Goal: Task Accomplishment & Management: Manage account settings

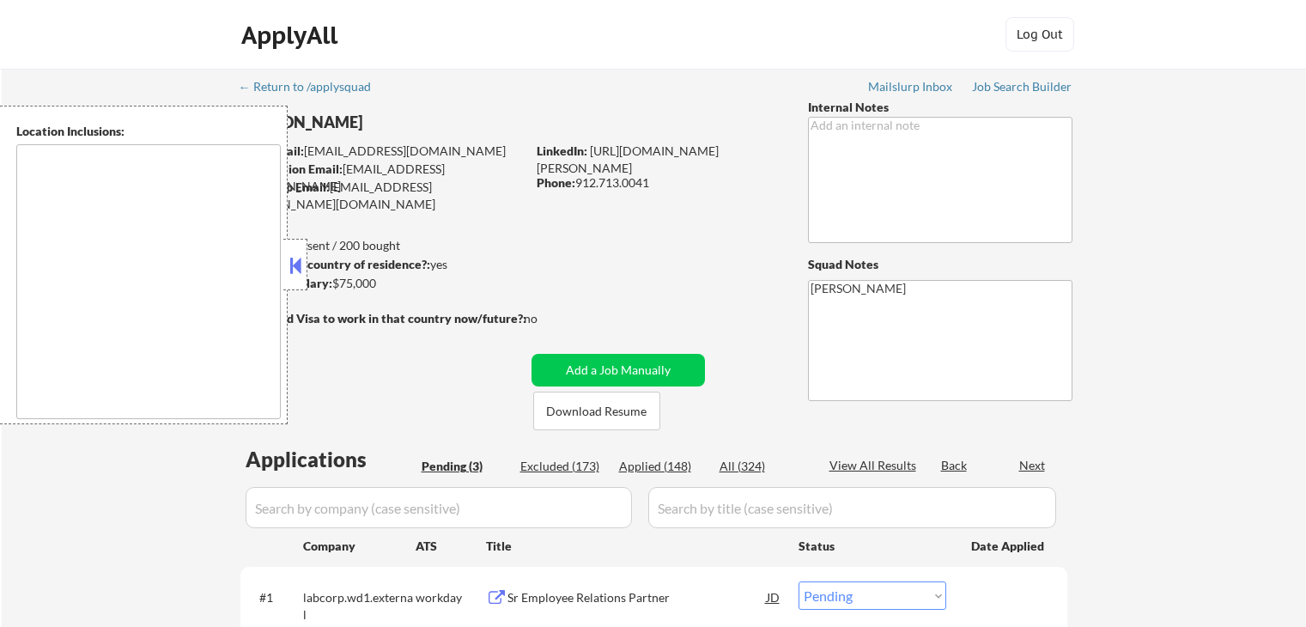
select select ""pending""
type textarea "[GEOGRAPHIC_DATA], [GEOGRAPHIC_DATA] [GEOGRAPHIC_DATA], [GEOGRAPHIC_DATA] [GEOG…"
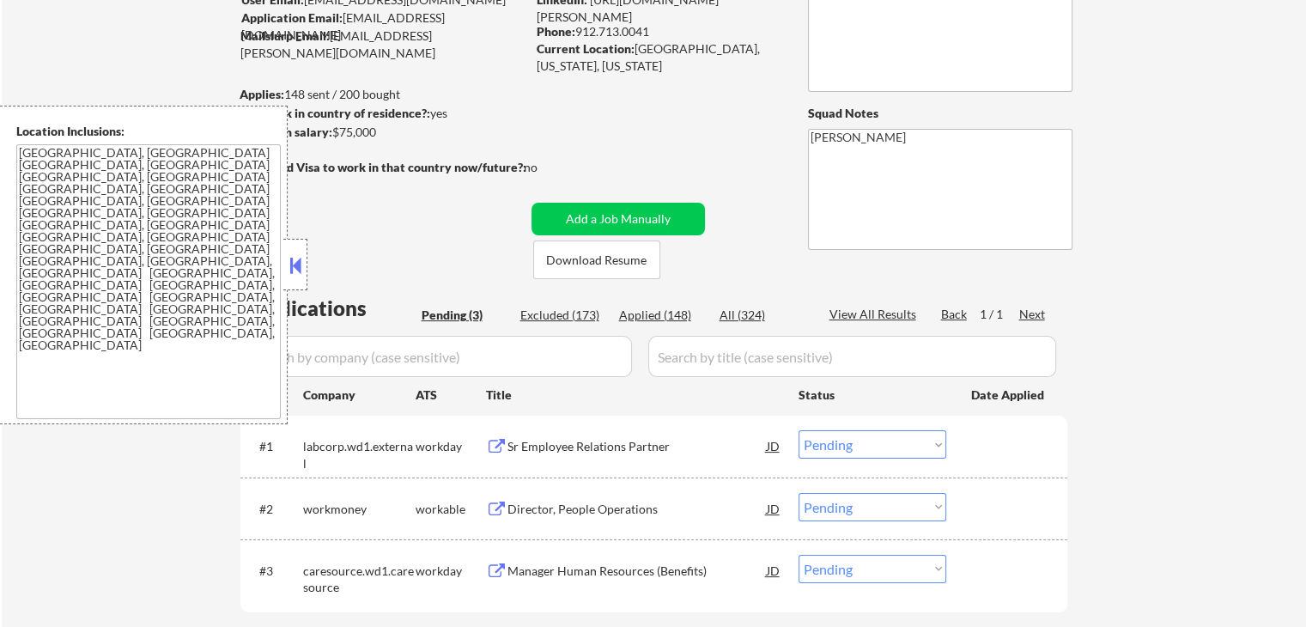
scroll to position [172, 0]
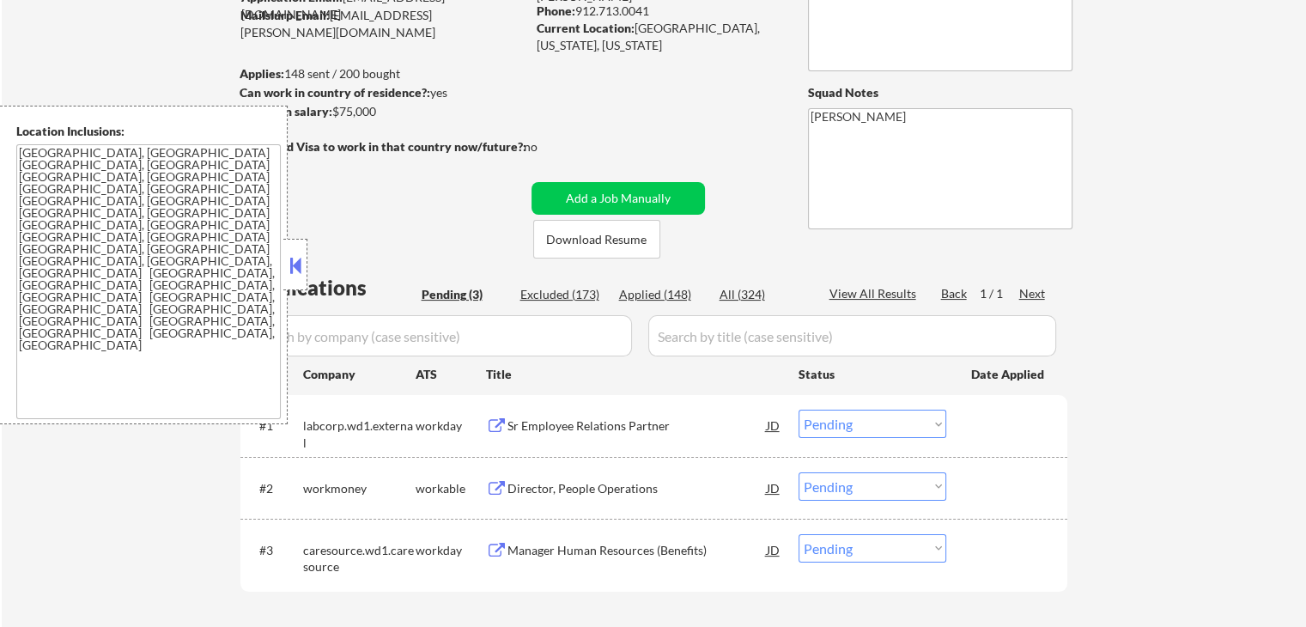
click at [490, 423] on button at bounding box center [496, 426] width 21 height 16
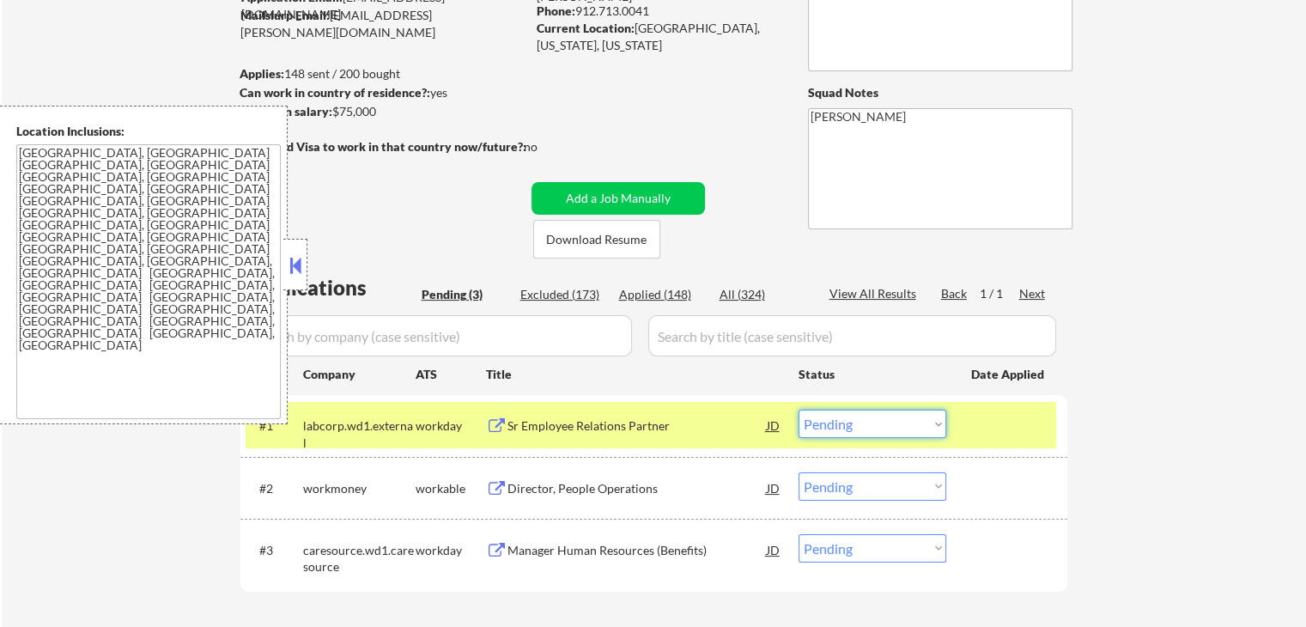
click at [854, 423] on select "Choose an option... Pending Applied Excluded (Questions) Excluded (Expired) Exc…" at bounding box center [873, 424] width 148 height 28
click at [799, 410] on select "Choose an option... Pending Applied Excluded (Questions) Excluded (Expired) Exc…" at bounding box center [873, 424] width 148 height 28
click at [495, 491] on button at bounding box center [496, 489] width 21 height 16
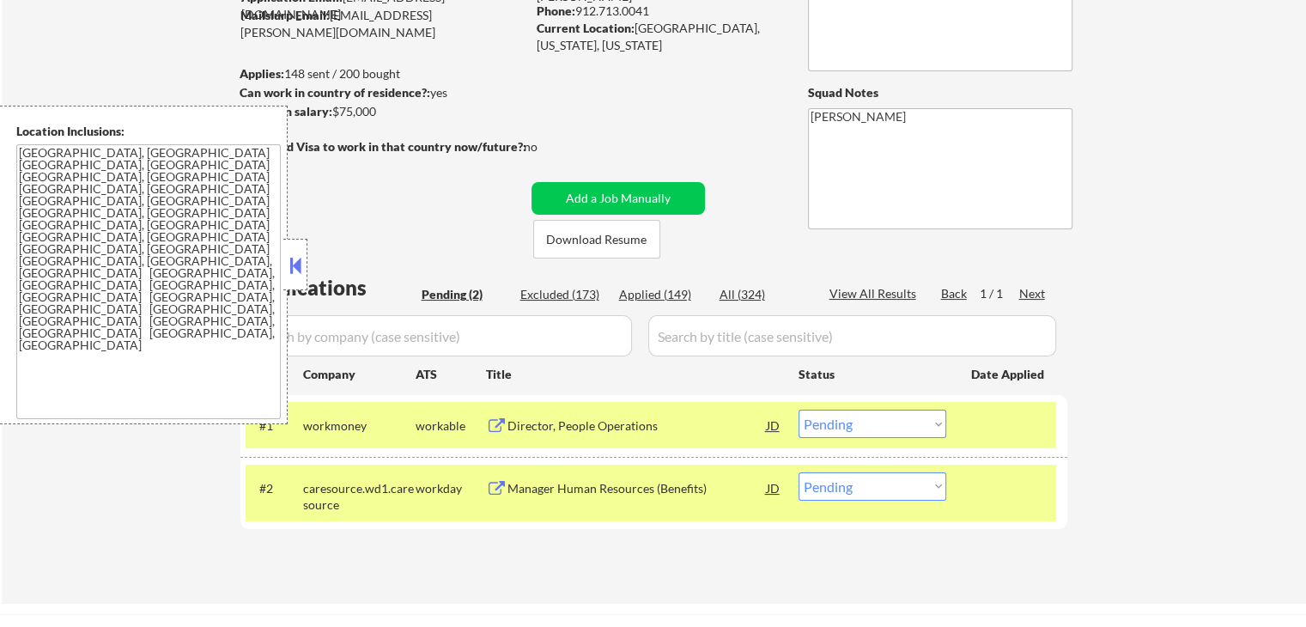
click at [838, 424] on select "Choose an option... Pending Applied Excluded (Questions) Excluded (Expired) Exc…" at bounding box center [873, 424] width 148 height 28
click at [799, 410] on select "Choose an option... Pending Applied Excluded (Questions) Excluded (Expired) Exc…" at bounding box center [873, 424] width 148 height 28
click at [497, 492] on button at bounding box center [496, 489] width 21 height 16
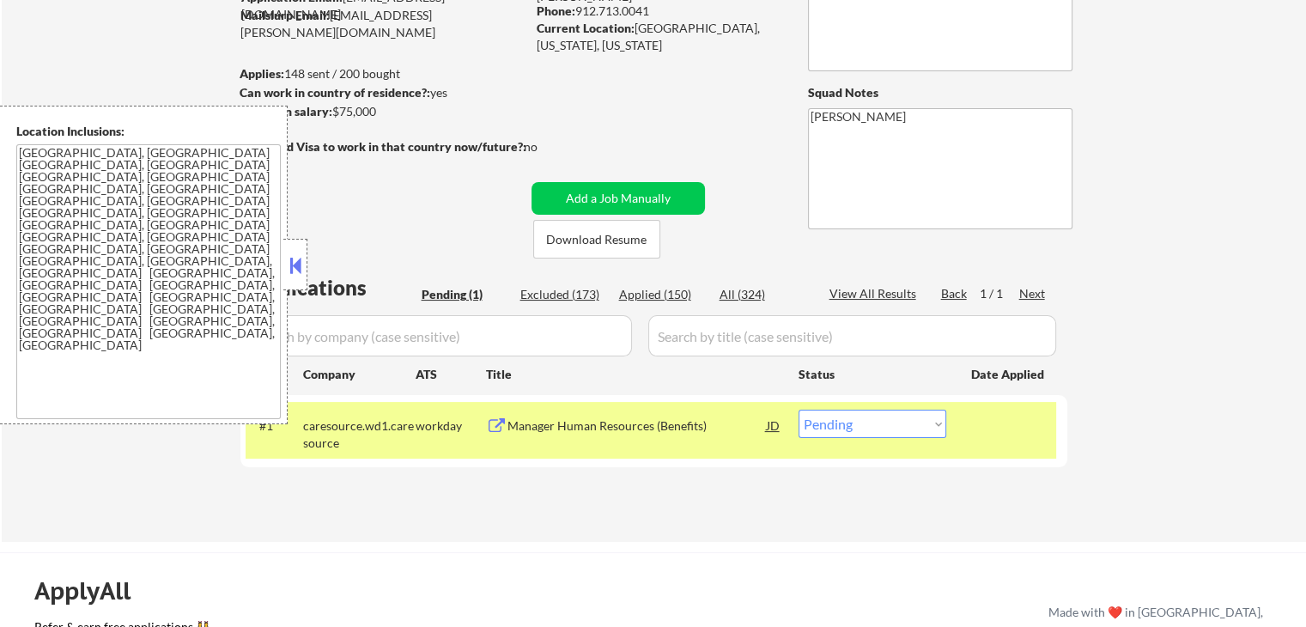
click at [862, 429] on select "Choose an option... Pending Applied Excluded (Questions) Excluded (Expired) Exc…" at bounding box center [873, 424] width 148 height 28
select select ""applied""
click at [799, 410] on select "Choose an option... Pending Applied Excluded (Questions) Excluded (Expired) Exc…" at bounding box center [873, 424] width 148 height 28
